Goal: Task Accomplishment & Management: Manage account settings

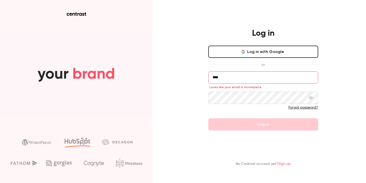
click at [249, 111] on div at bounding box center [263, 109] width 110 height 8
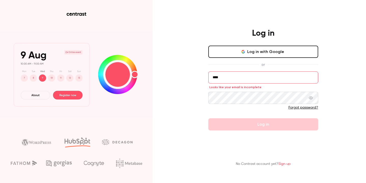
click at [250, 121] on form "**** Looks like your email is incomplete Forgot password? Log in" at bounding box center [263, 100] width 110 height 59
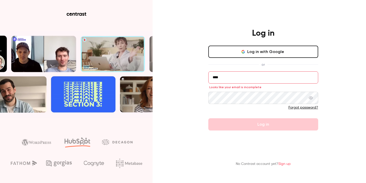
click at [238, 84] on form "**** Looks like your email is incomplete Forgot password? Log in" at bounding box center [263, 100] width 110 height 59
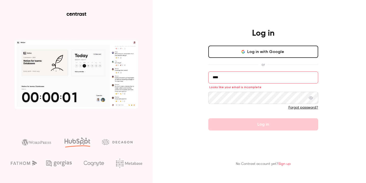
click at [236, 77] on input "****" at bounding box center [263, 77] width 110 height 12
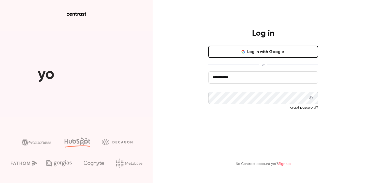
type input "**********"
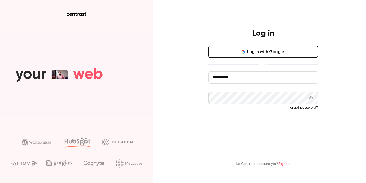
click at [254, 124] on button "Log in" at bounding box center [263, 124] width 110 height 12
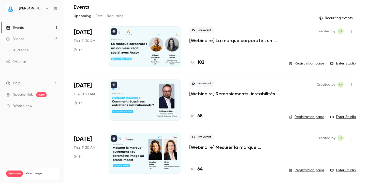
scroll to position [18, 0]
click at [209, 93] on p "[Webinaire] Remaniements, instabilités … et impact : comment réussir ses entret…" at bounding box center [235, 94] width 92 height 6
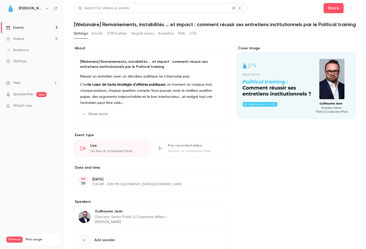
click at [30, 49] on link "Audience" at bounding box center [32, 50] width 64 height 11
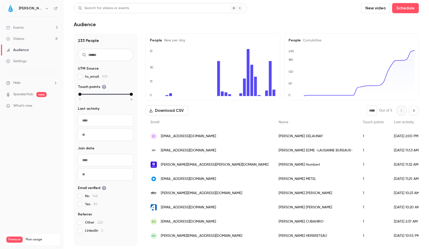
click at [366, 108] on button "Next page" at bounding box center [414, 111] width 10 height 10
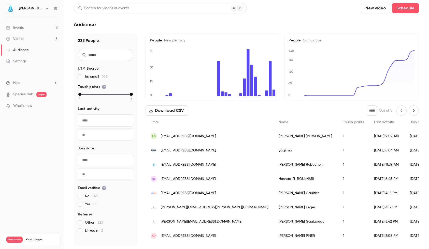
click at [366, 111] on icon "Previous page" at bounding box center [402, 111] width 6 height 4
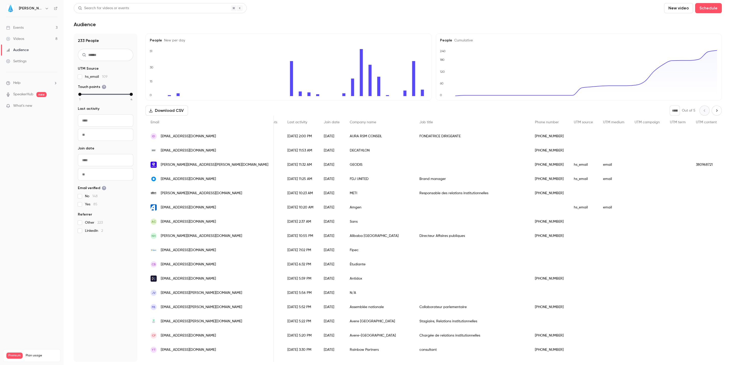
scroll to position [0, 182]
click at [366, 113] on icon "Next page" at bounding box center [717, 111] width 6 height 4
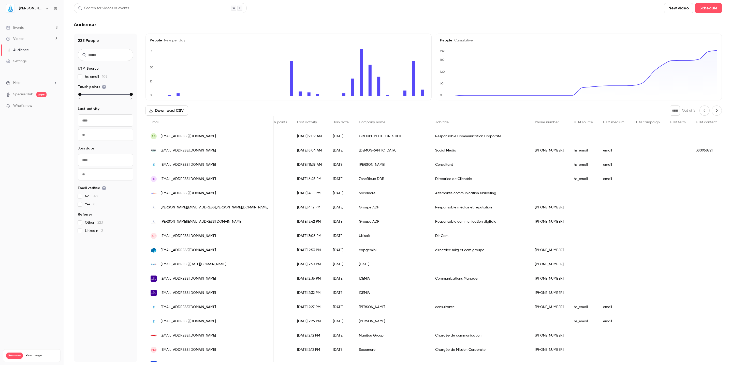
scroll to position [0, 148]
click at [366, 113] on icon "Next page" at bounding box center [717, 111] width 6 height 4
type input "*"
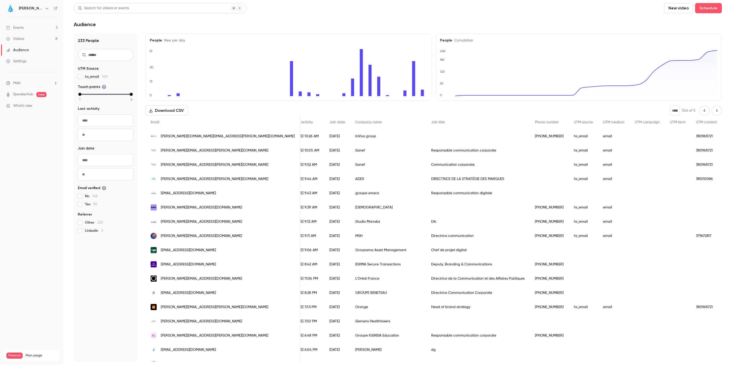
scroll to position [0, 0]
click at [39, 27] on link "Events 3" at bounding box center [32, 27] width 64 height 11
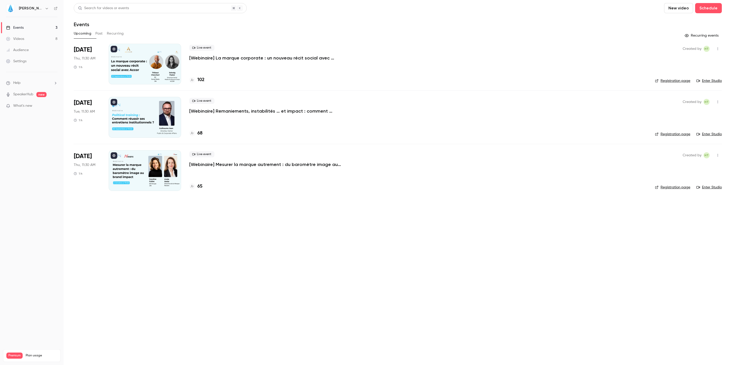
click at [208, 113] on p "[Webinaire] Remaniements, instabilités … et impact : comment réussir ses entret…" at bounding box center [265, 111] width 153 height 6
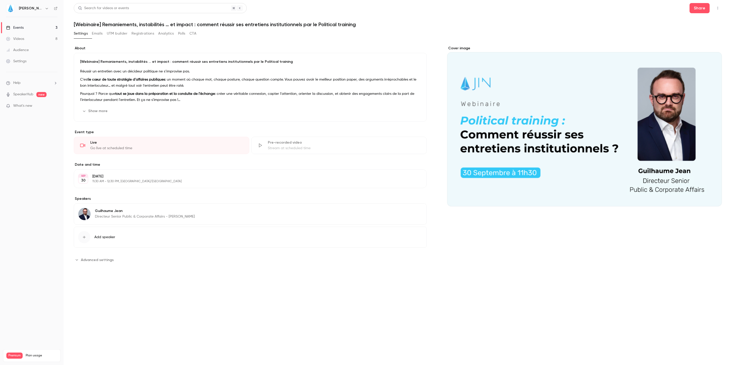
click at [29, 48] on div "Audience" at bounding box center [17, 50] width 23 height 5
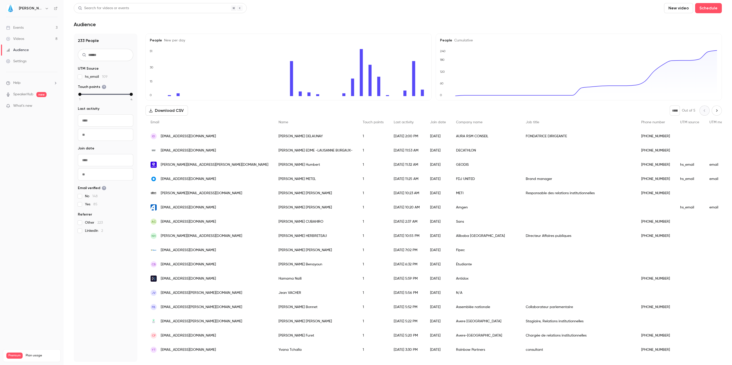
click at [28, 30] on link "Events 3" at bounding box center [32, 27] width 64 height 11
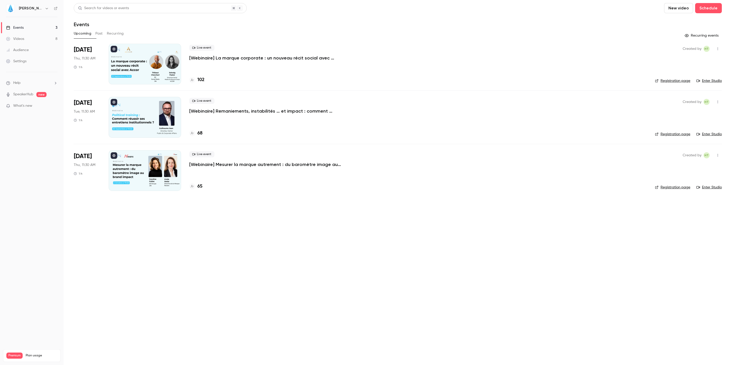
click at [253, 113] on p "[Webinaire] Remaniements, instabilités … et impact : comment réussir ses entret…" at bounding box center [265, 111] width 153 height 6
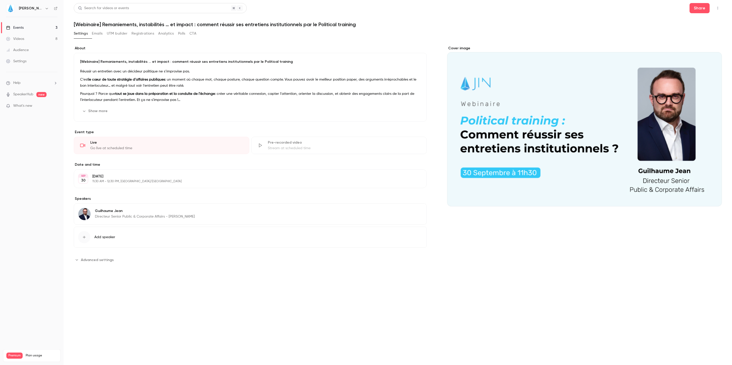
click at [101, 36] on button "Emails" at bounding box center [97, 34] width 11 height 8
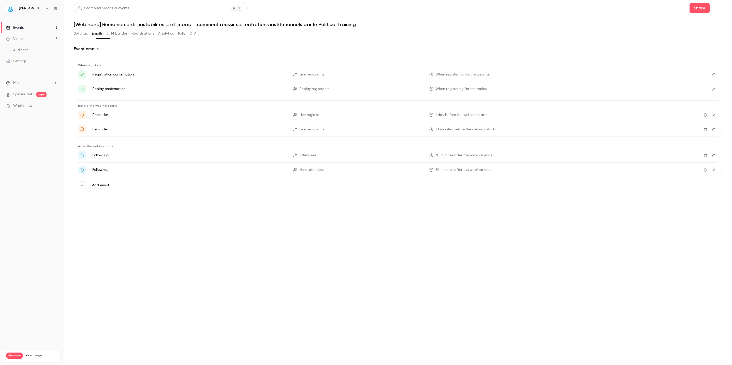
click at [127, 33] on button "UTM builder" at bounding box center [117, 34] width 21 height 8
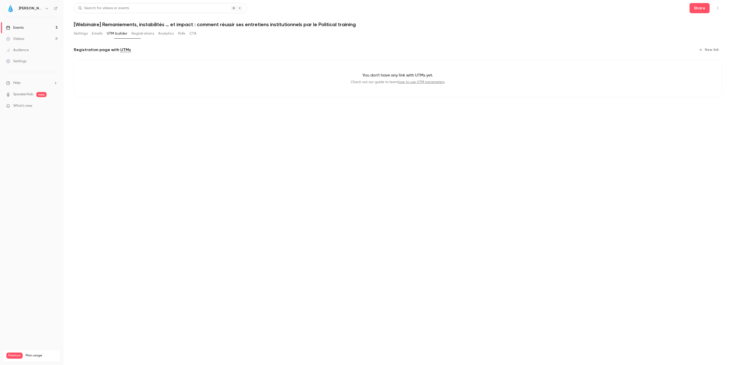
click at [154, 32] on button "Registrations" at bounding box center [143, 34] width 23 height 8
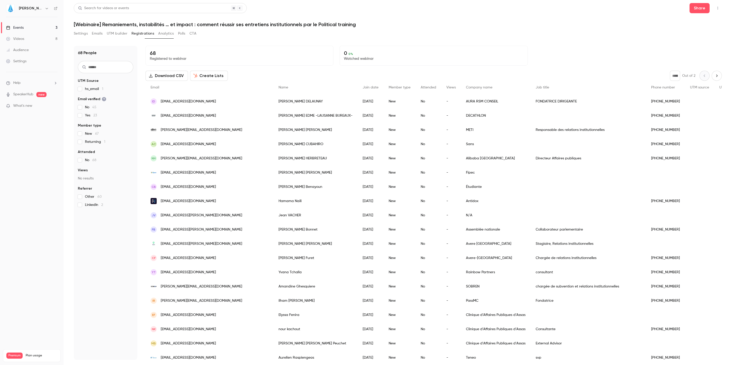
click at [174, 32] on button "Analytics" at bounding box center [166, 34] width 16 height 8
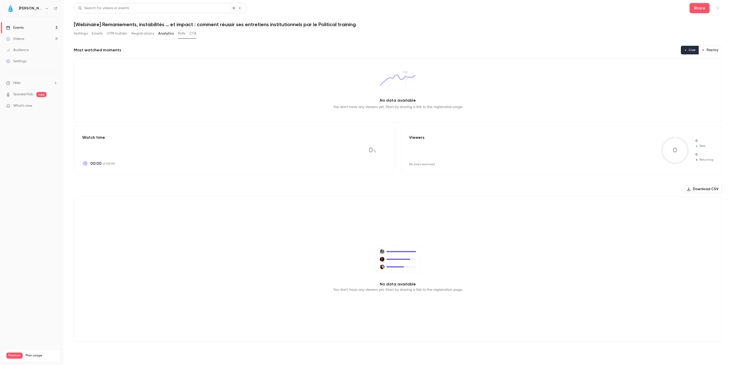
click at [154, 33] on button "Registrations" at bounding box center [143, 34] width 23 height 8
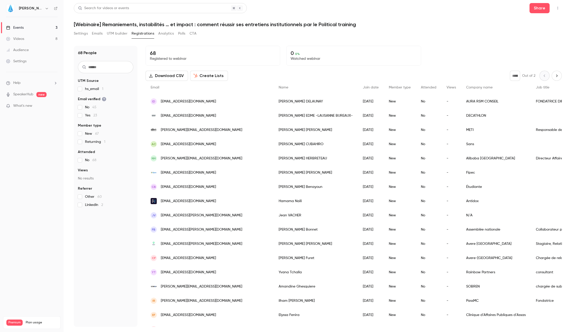
click at [279, 88] on span "Name" at bounding box center [284, 88] width 10 height 4
click at [366, 77] on button "Next page" at bounding box center [556, 76] width 10 height 10
type input "*"
